Goal: Transaction & Acquisition: Book appointment/travel/reservation

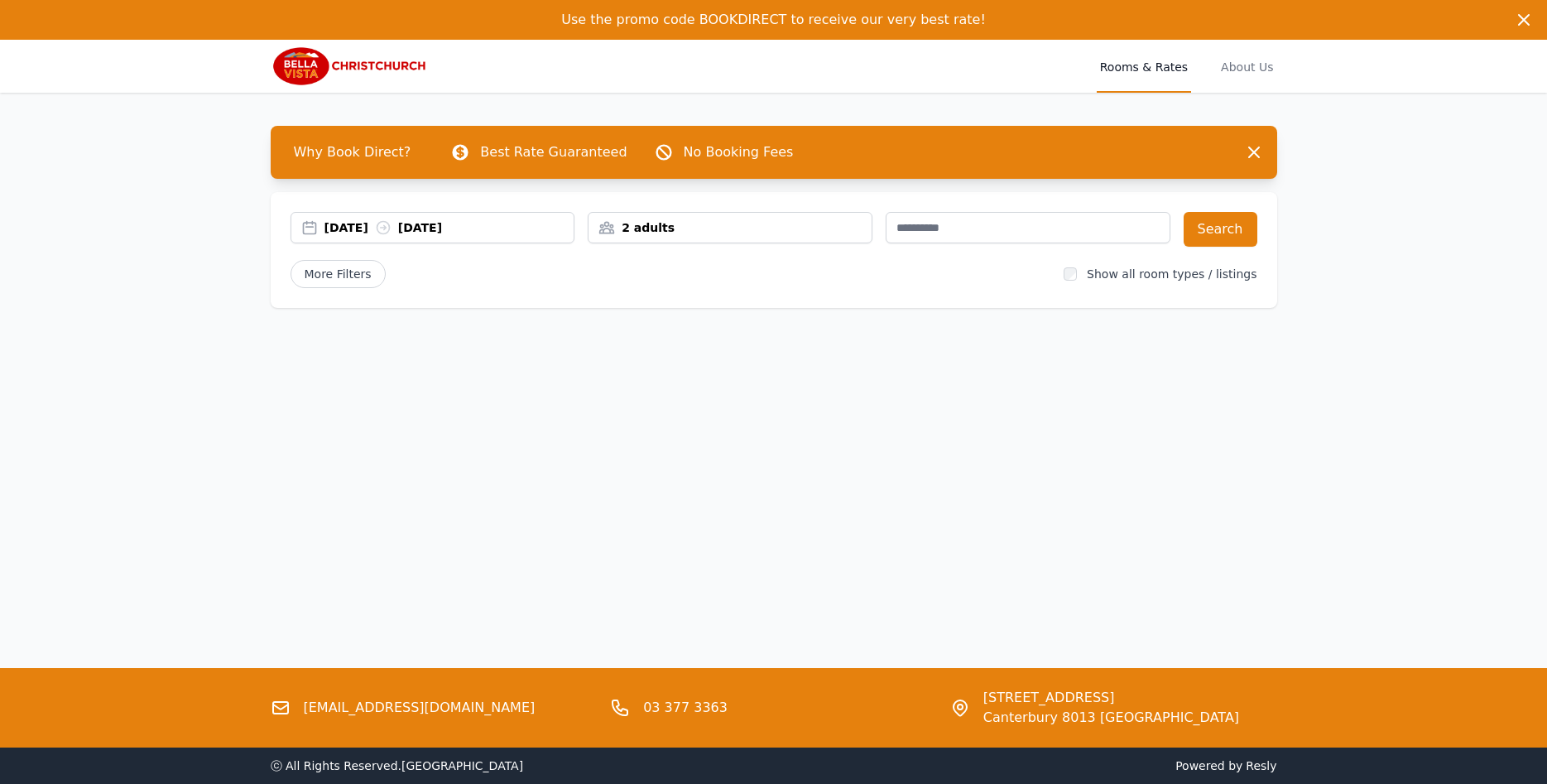
click at [354, 225] on div "[DATE] [DATE]" at bounding box center [449, 228] width 250 height 17
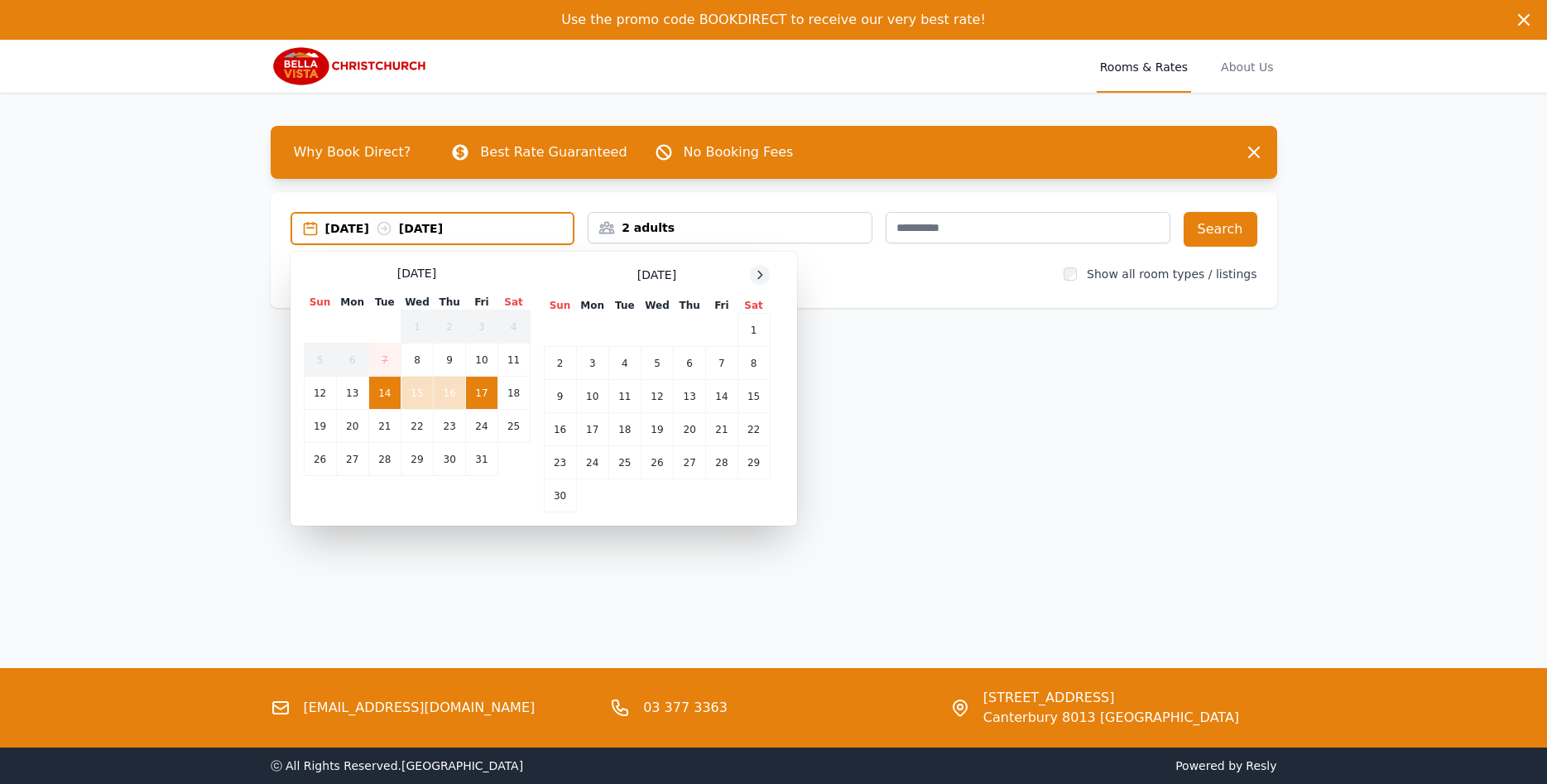
click at [761, 278] on icon at bounding box center [759, 275] width 13 height 13
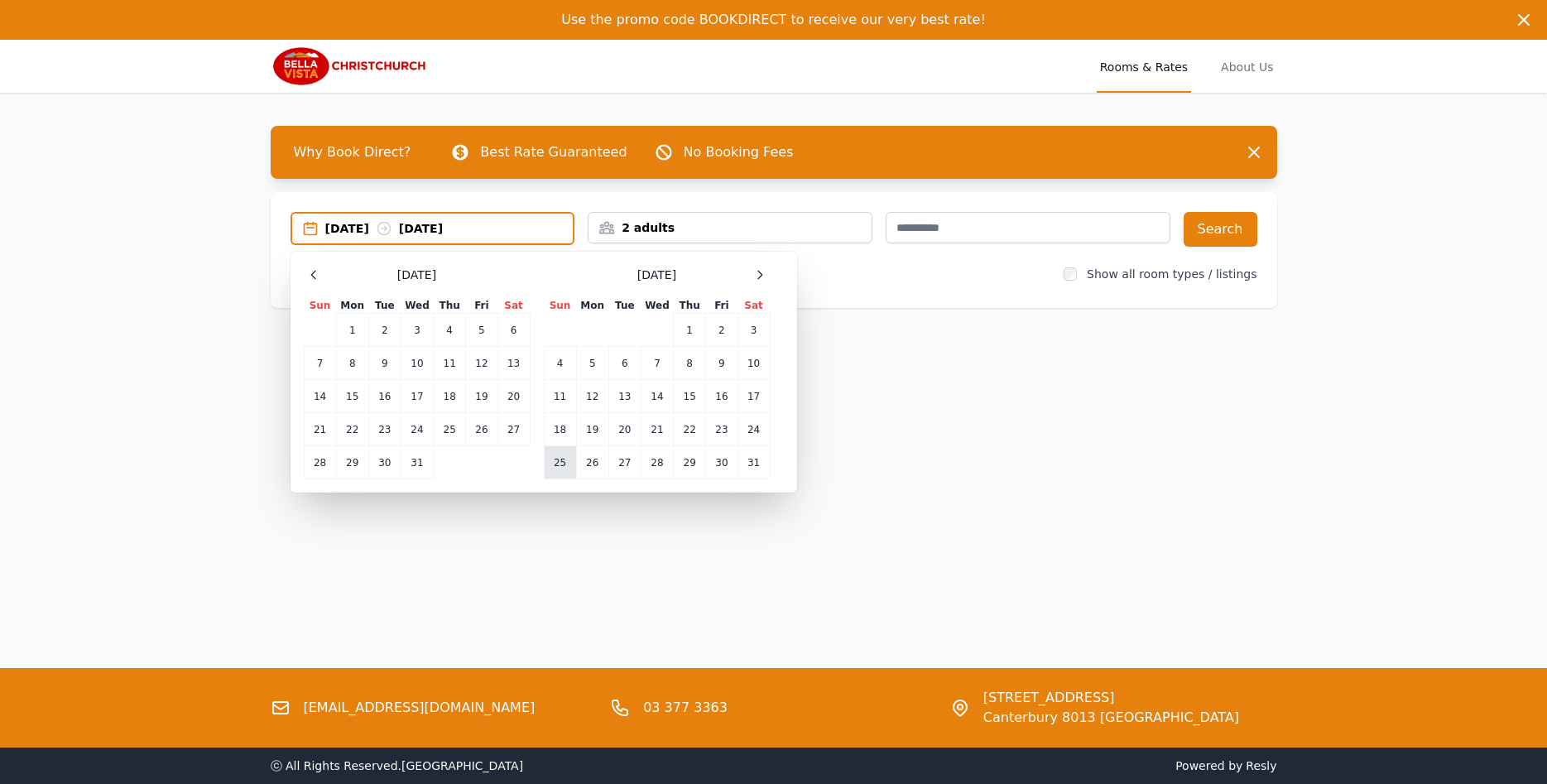
click at [562, 463] on td "25" at bounding box center [560, 462] width 32 height 33
click at [623, 462] on td "27" at bounding box center [625, 462] width 32 height 33
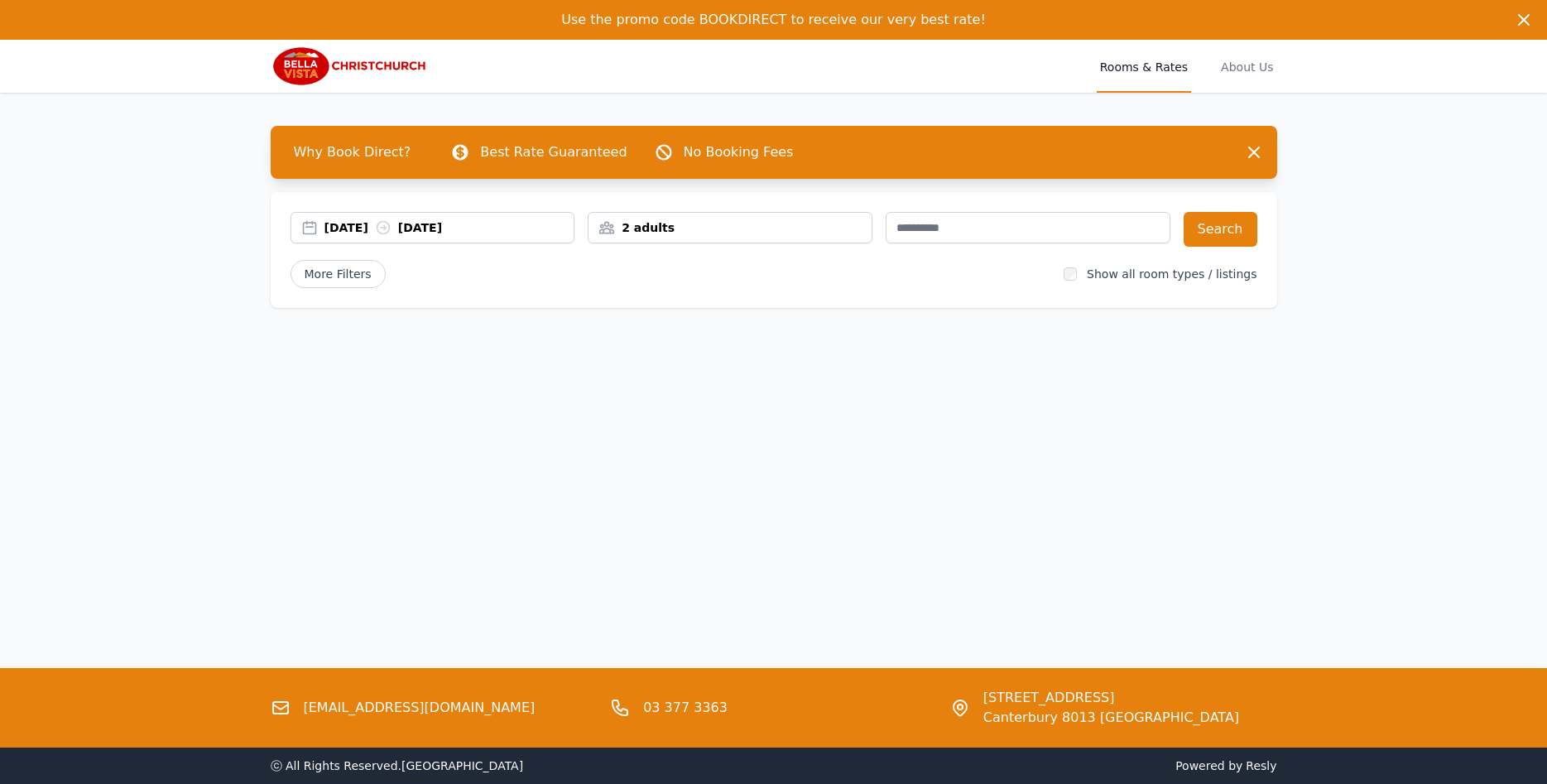
click at [715, 232] on div "2 adults" at bounding box center [729, 228] width 283 height 17
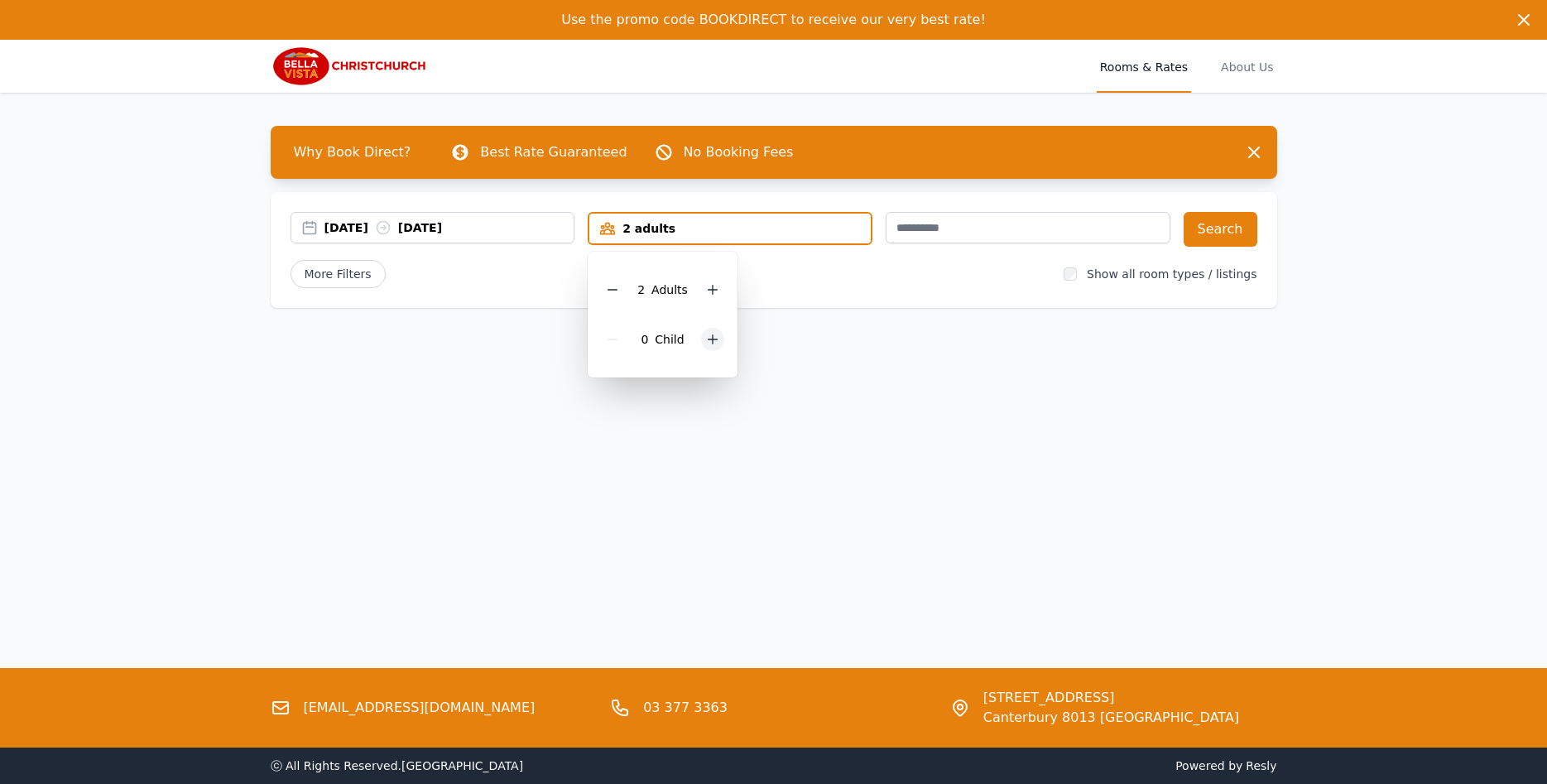
click at [702, 336] on div at bounding box center [712, 339] width 23 height 23
click at [708, 285] on icon at bounding box center [712, 289] width 13 height 13
click at [709, 345] on icon at bounding box center [712, 339] width 13 height 13
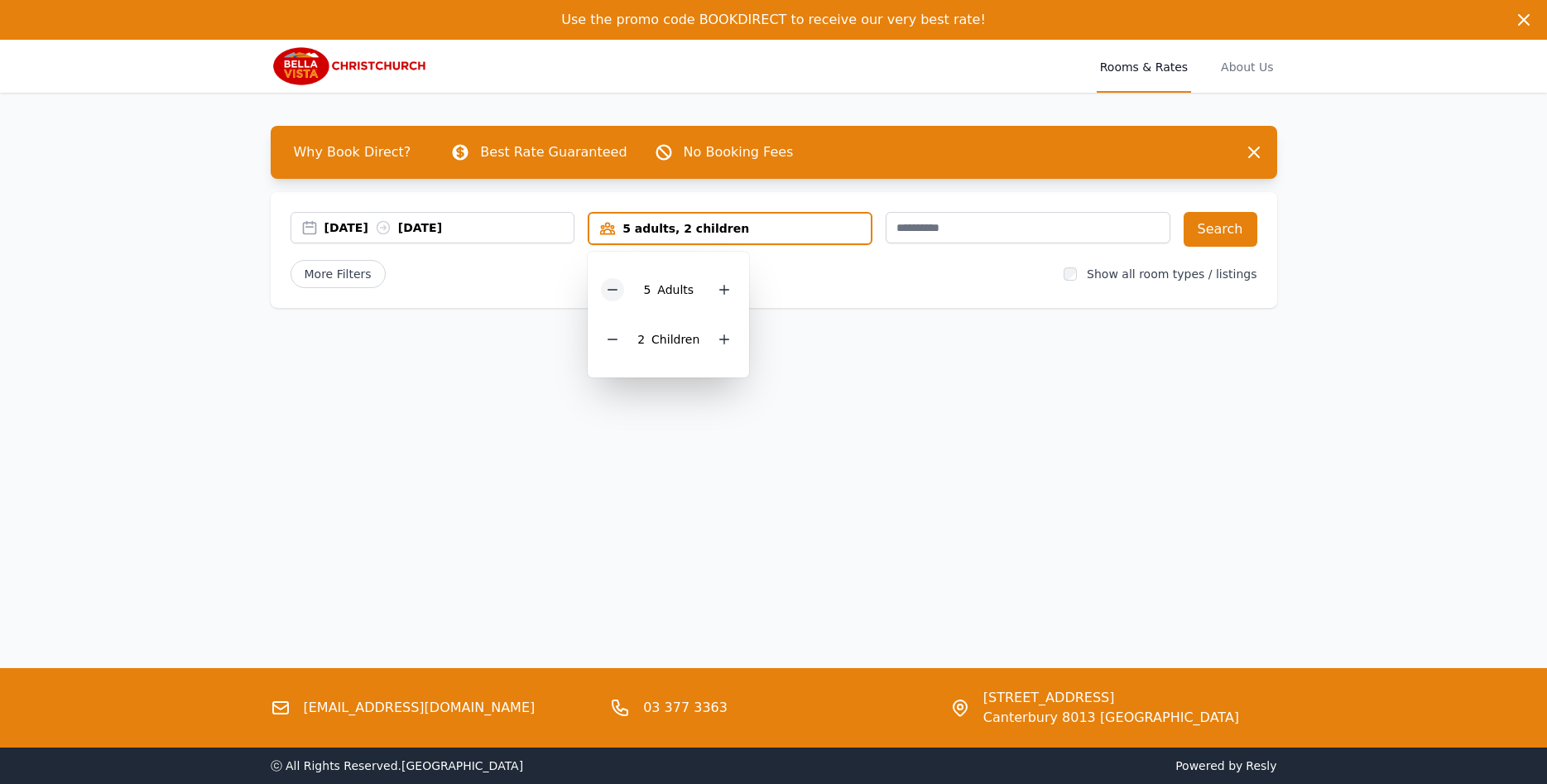
click at [618, 291] on icon at bounding box center [612, 289] width 13 height 13
click at [1030, 226] on input "text" at bounding box center [1028, 227] width 284 height 31
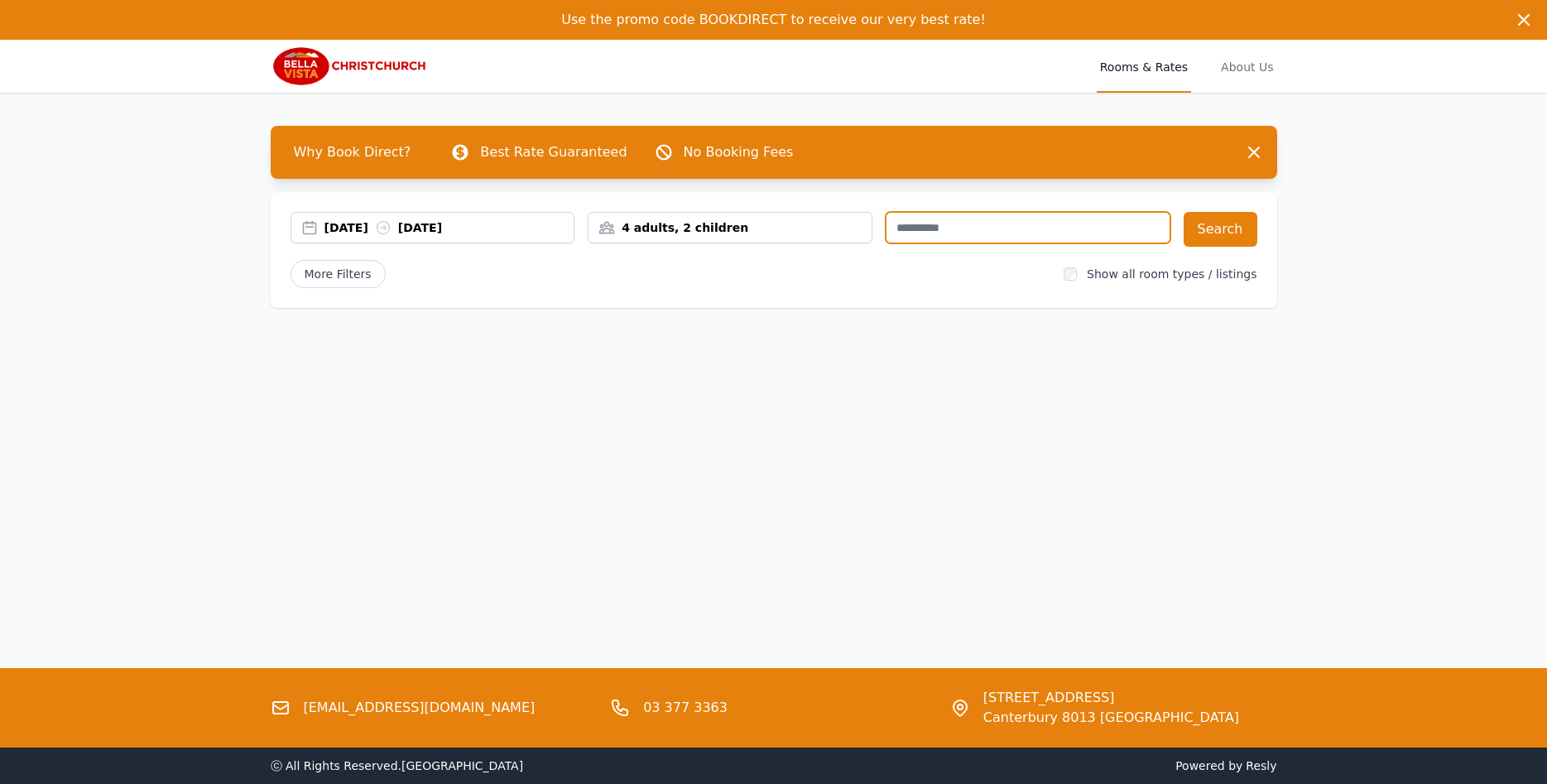
click at [991, 233] on input "text" at bounding box center [1028, 227] width 284 height 31
click at [1232, 229] on button "Search" at bounding box center [1220, 229] width 74 height 35
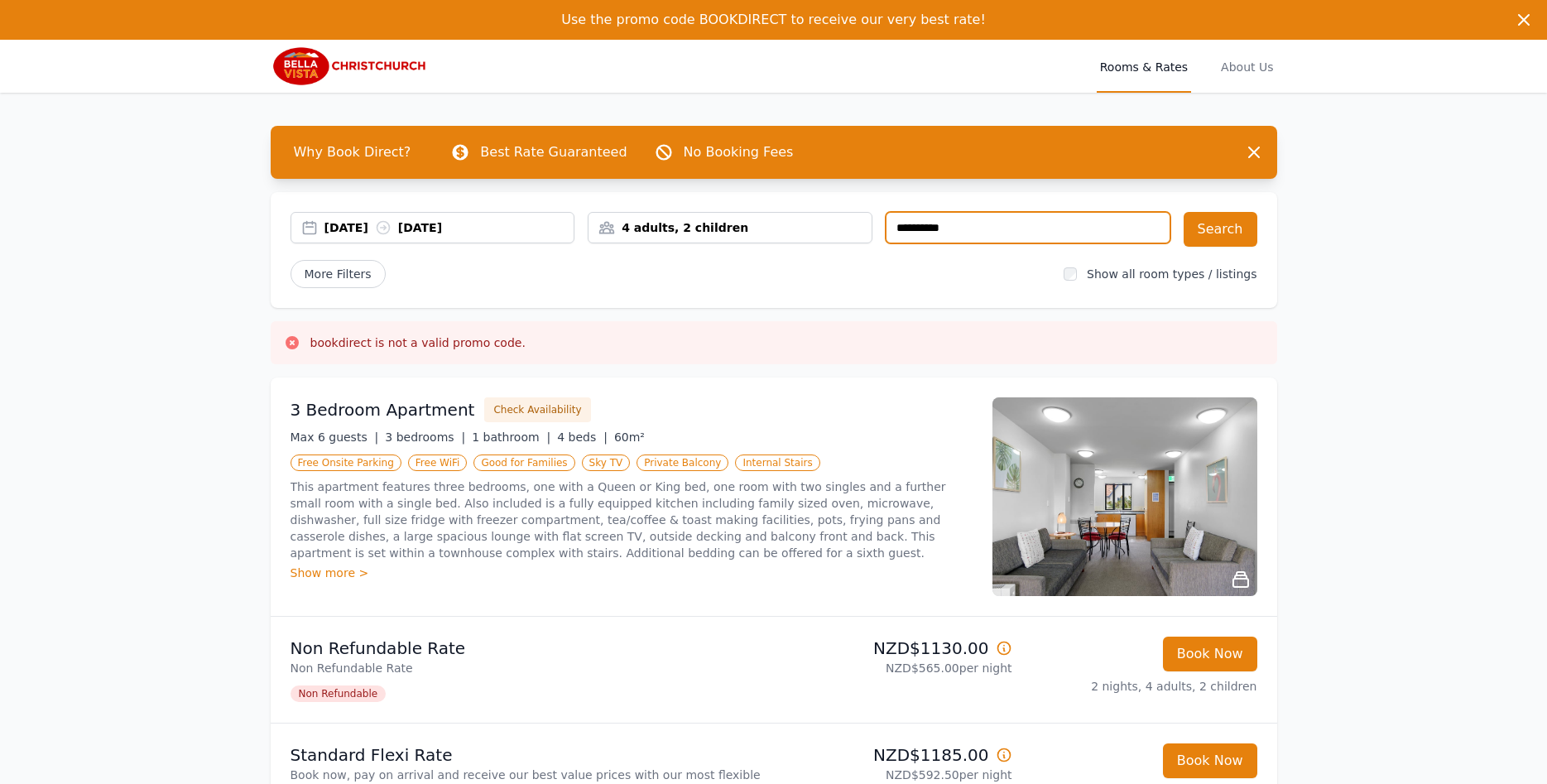
drag, startPoint x: 975, startPoint y: 231, endPoint x: 802, endPoint y: 247, distance: 173.7
click at [886, 244] on input "**********" at bounding box center [1028, 227] width 284 height 31
type input "**********"
click at [1224, 213] on button "Search" at bounding box center [1220, 229] width 74 height 35
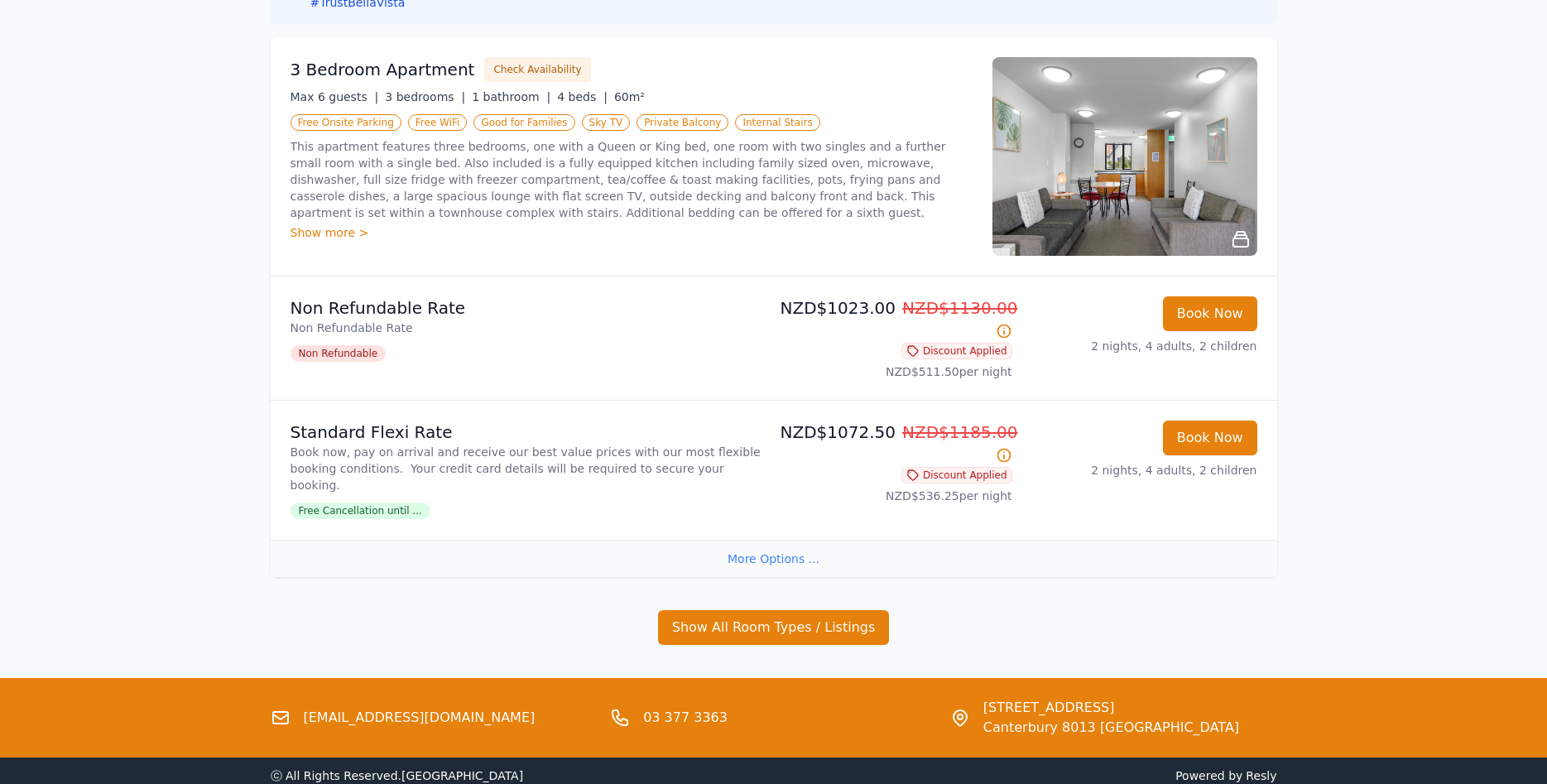
scroll to position [412, 0]
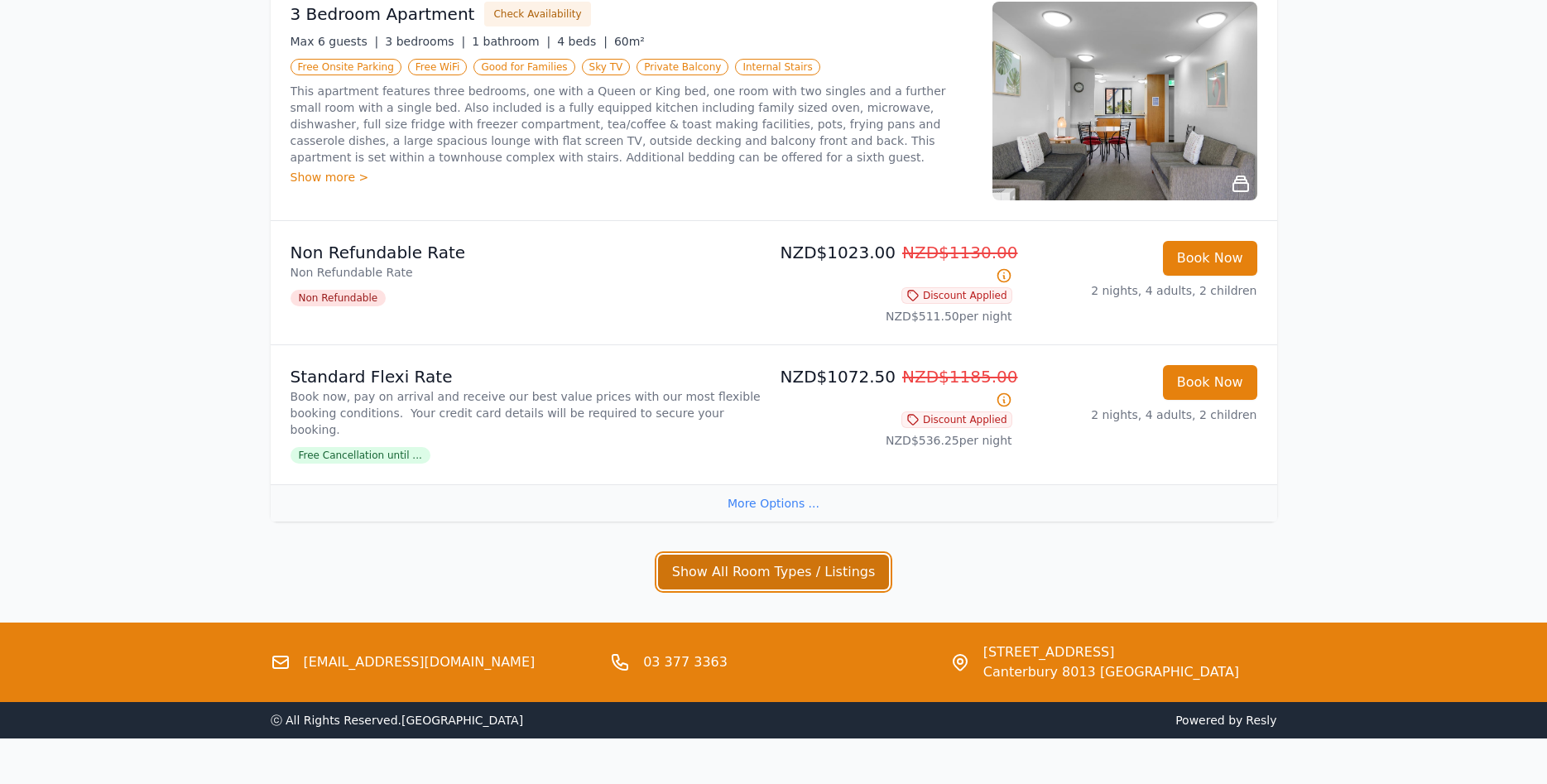
click at [762, 555] on button "Show All Room Types / Listings" at bounding box center [774, 571] width 232 height 35
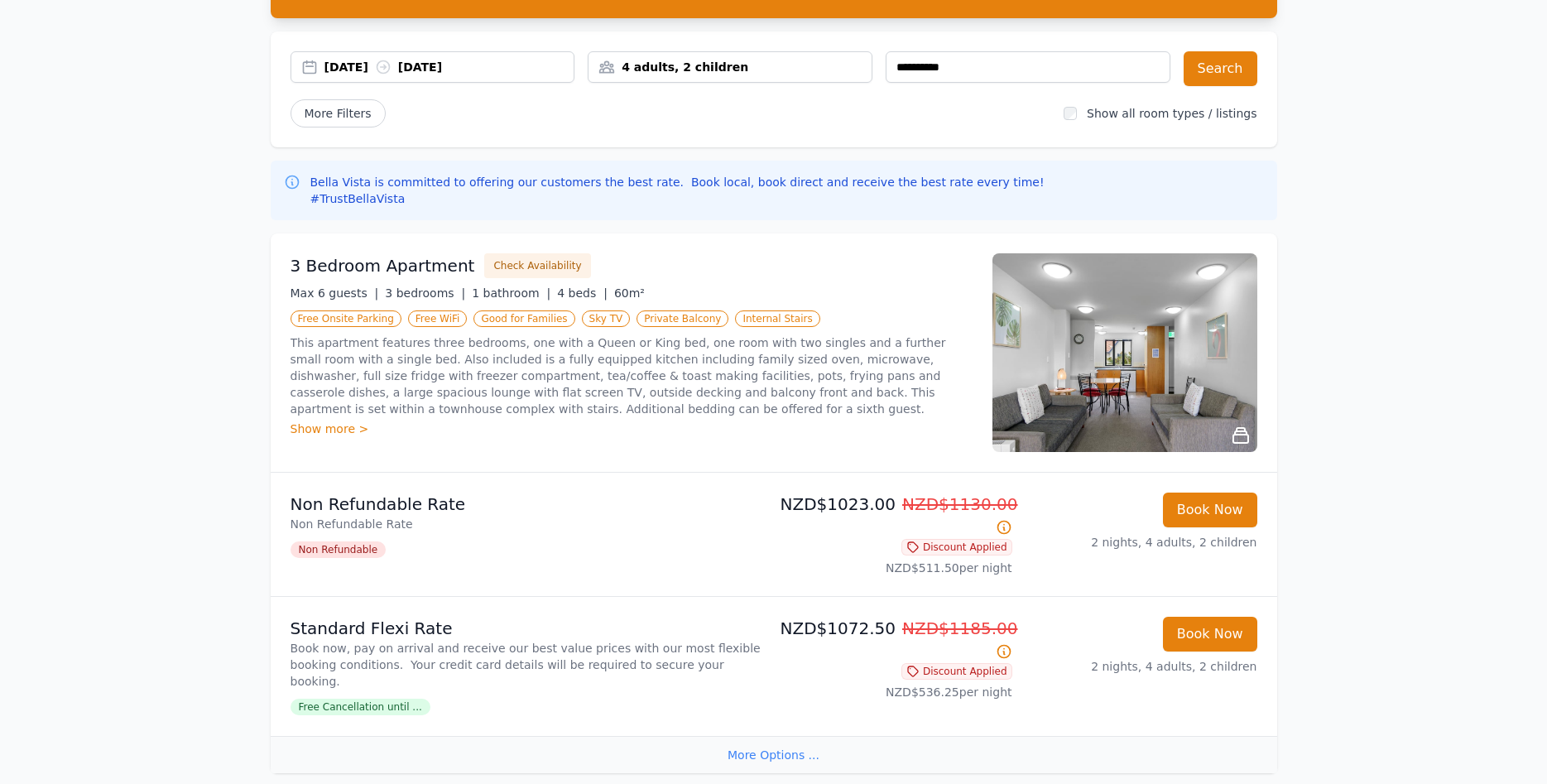
scroll to position [159, 0]
